Goal: Navigation & Orientation: Understand site structure

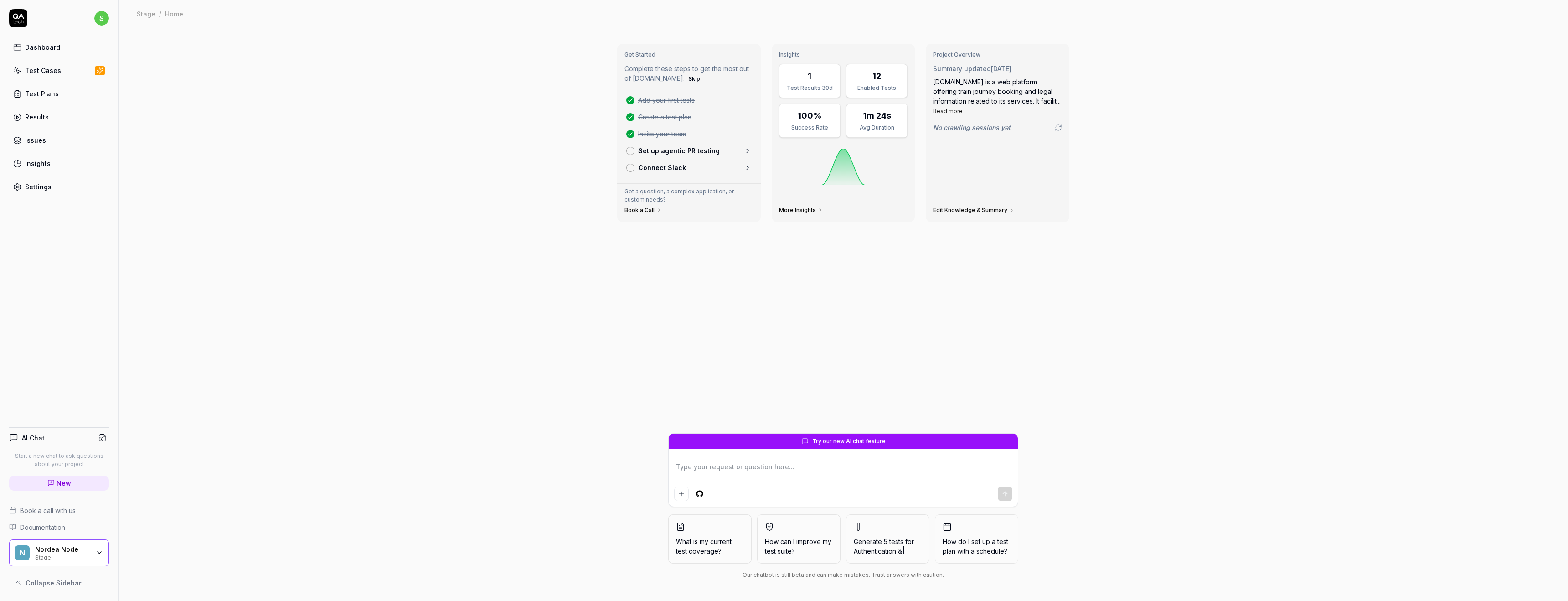
click at [668, 155] on link "Set up agentic PR testing" at bounding box center [689, 151] width 133 height 17
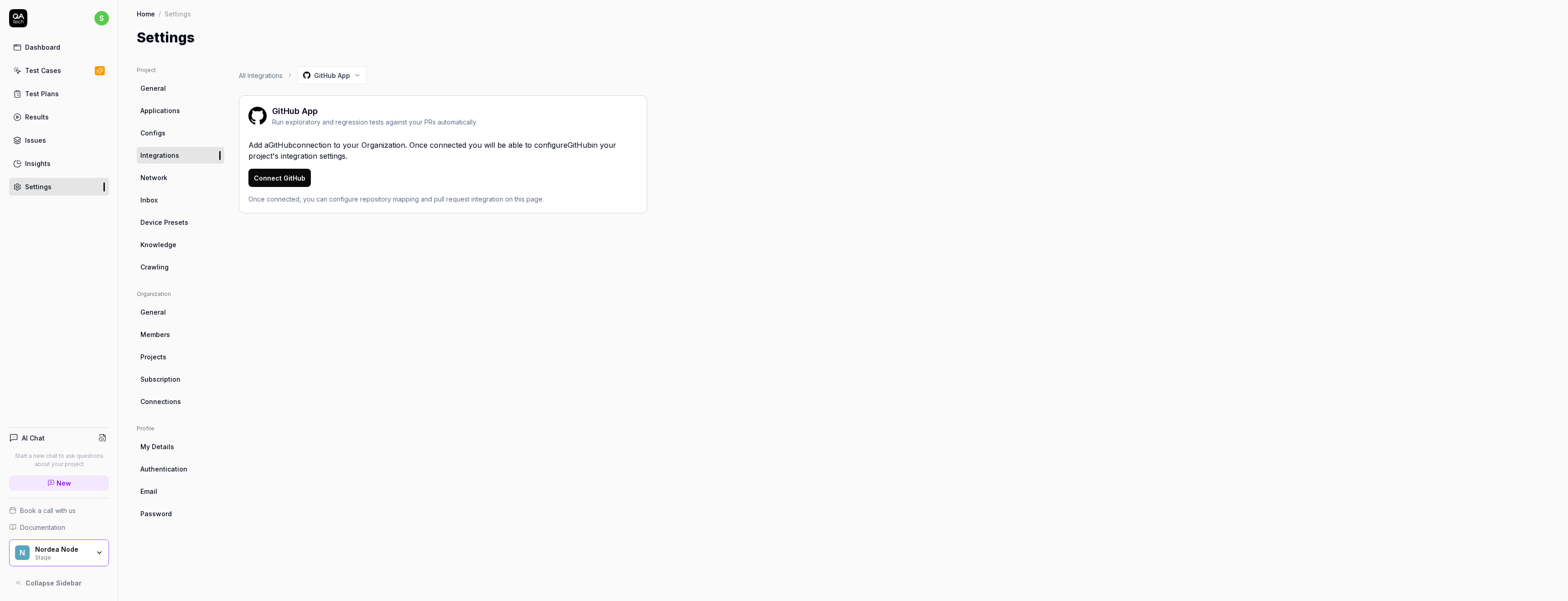
click at [64, 72] on link "Test Cases" at bounding box center [59, 70] width 100 height 18
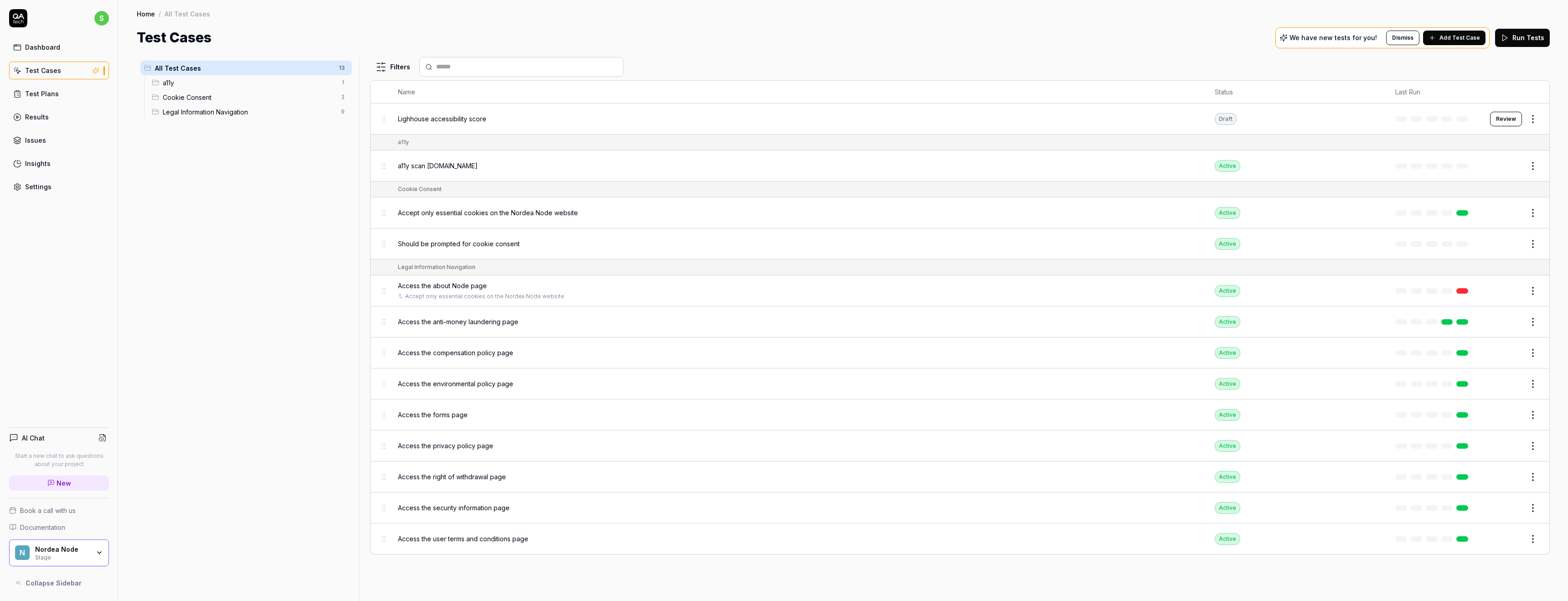
click at [27, 91] on div "Test Plans" at bounding box center [41, 94] width 33 height 10
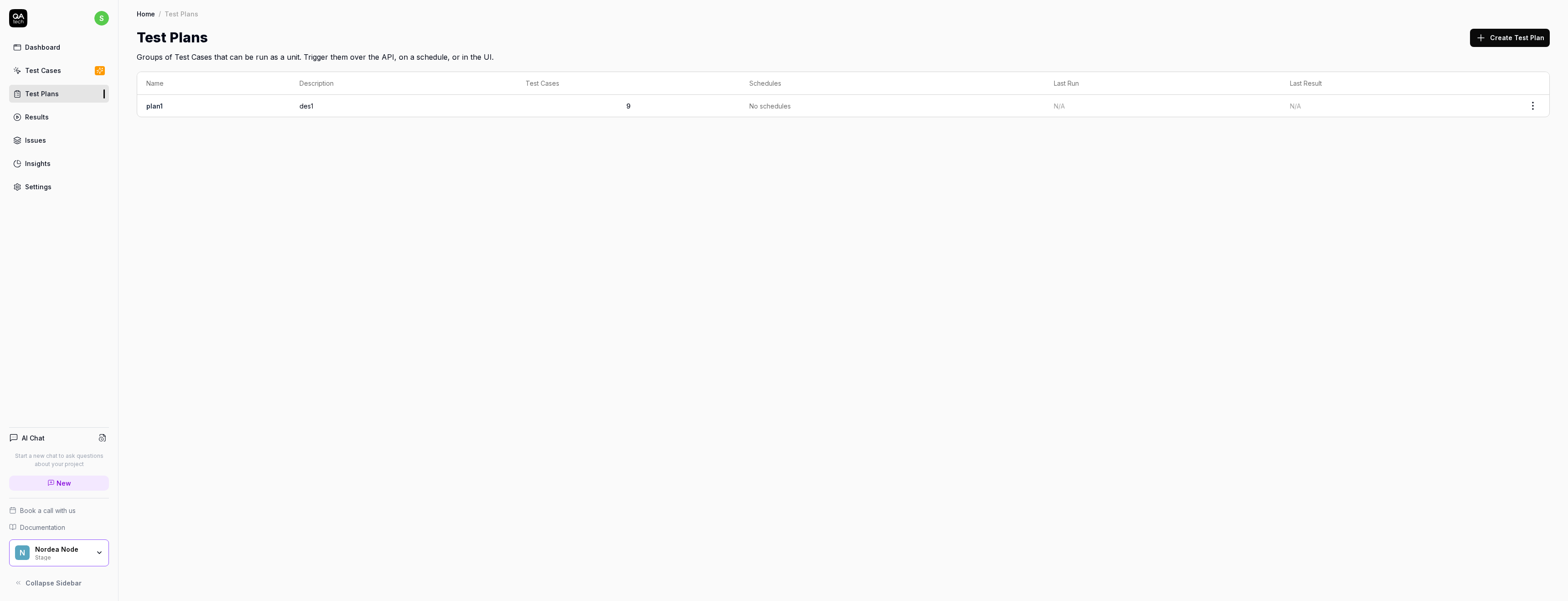
click at [41, 141] on div "Issues" at bounding box center [35, 140] width 21 height 10
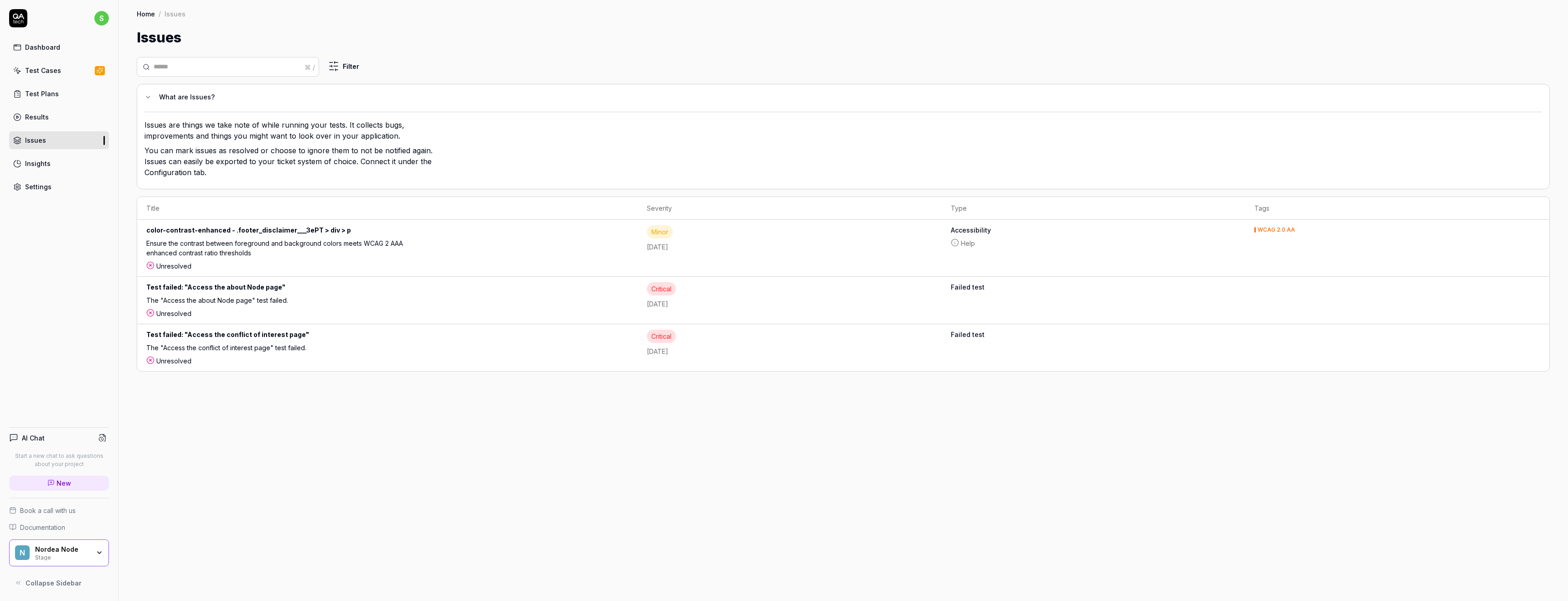
click at [54, 117] on link "Results" at bounding box center [59, 116] width 100 height 18
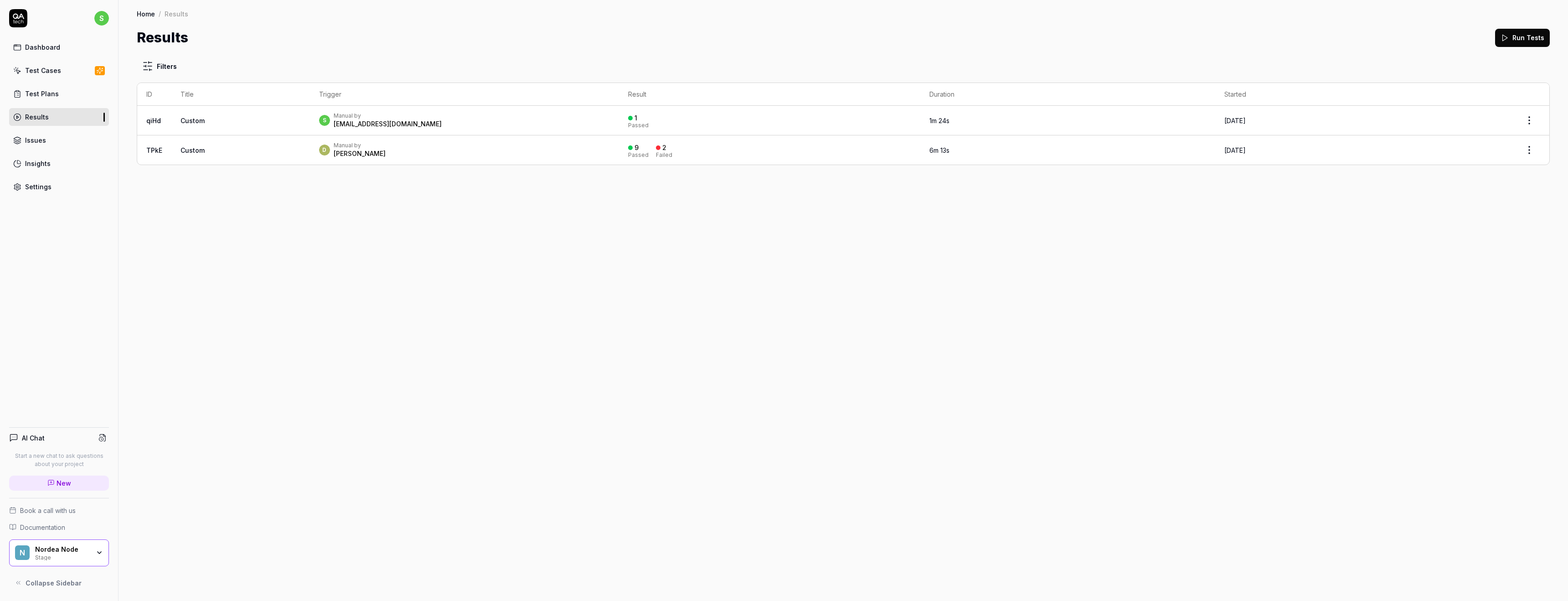
click at [46, 48] on div "Dashboard" at bounding box center [43, 47] width 35 height 10
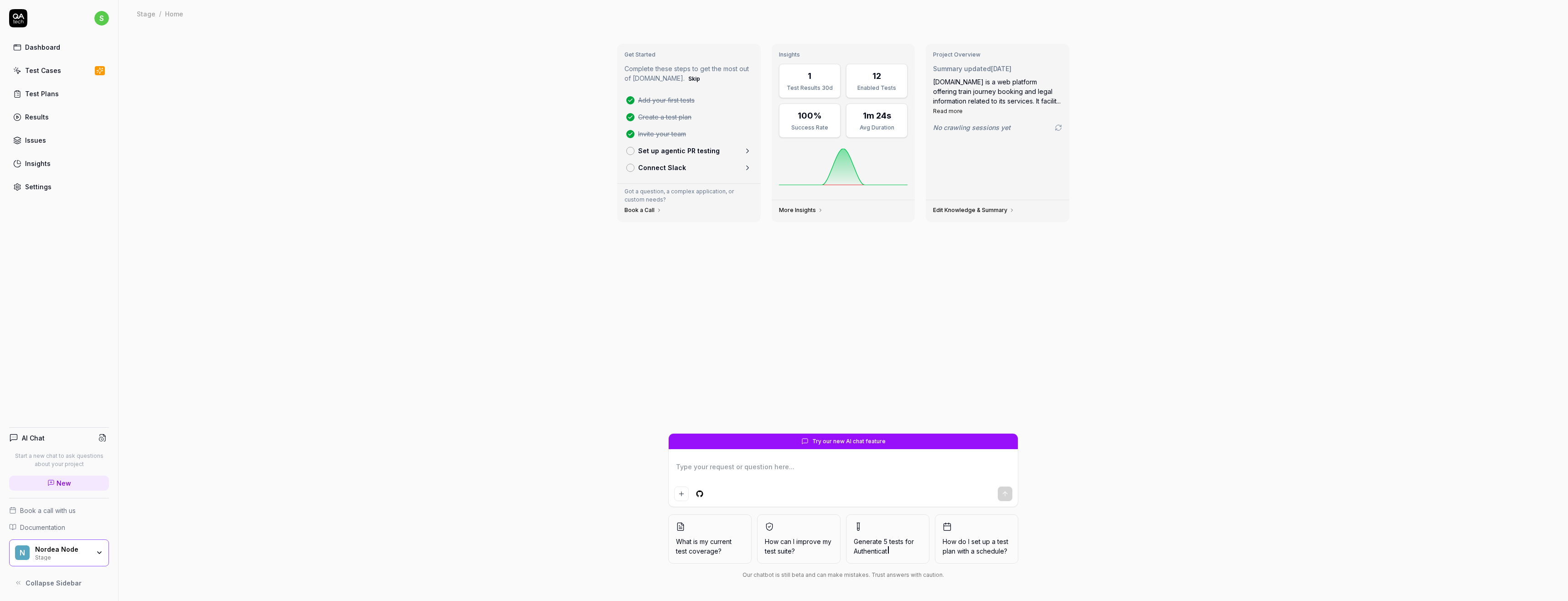
type textarea "*"
